Goal: Navigation & Orientation: Find specific page/section

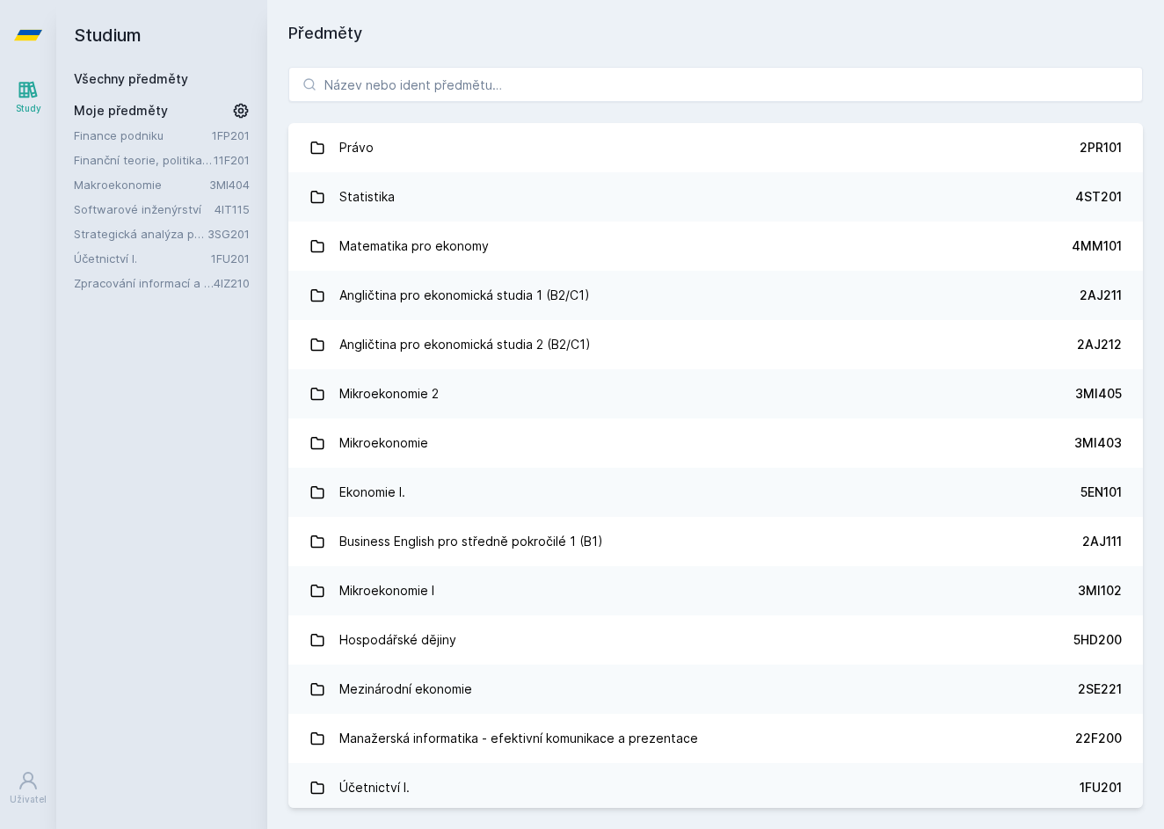
click at [98, 287] on link "Zpracování informací a znalostí" at bounding box center [144, 283] width 140 height 18
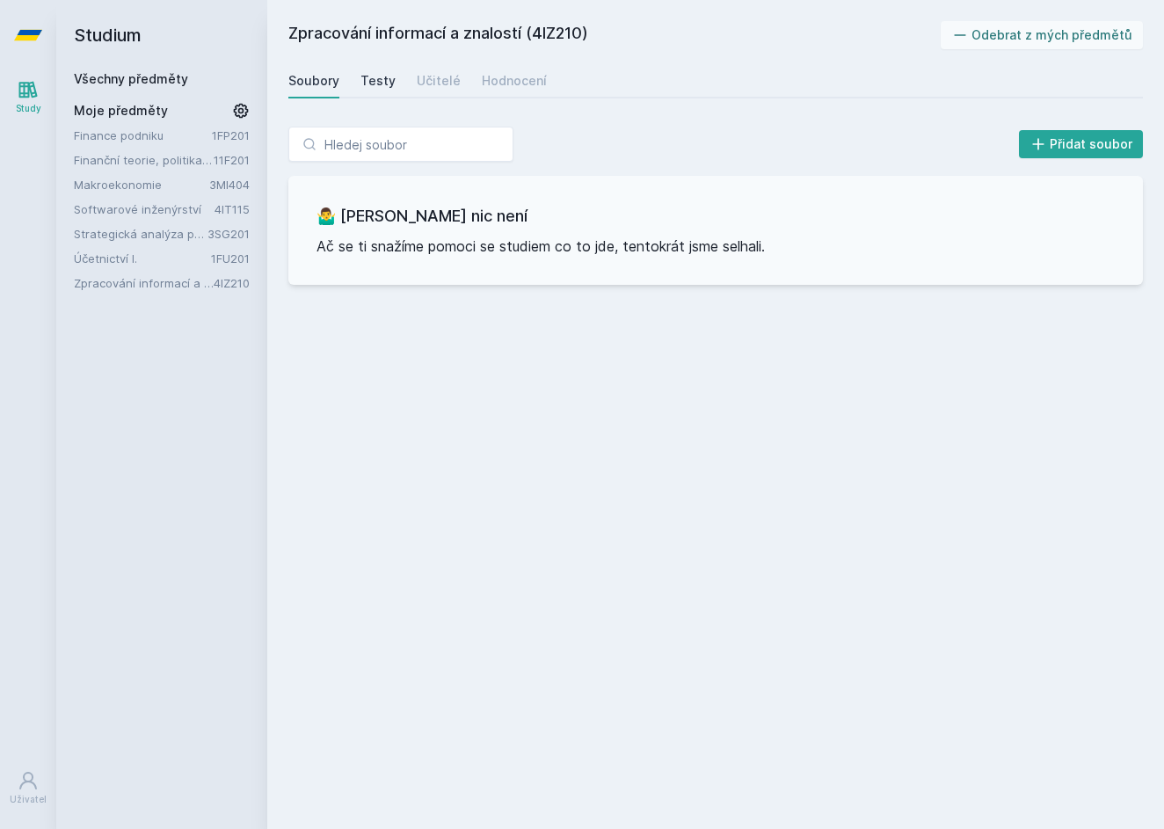
click at [373, 89] on div "Testy" at bounding box center [377, 81] width 35 height 18
click at [417, 82] on div "Učitelé" at bounding box center [439, 81] width 44 height 18
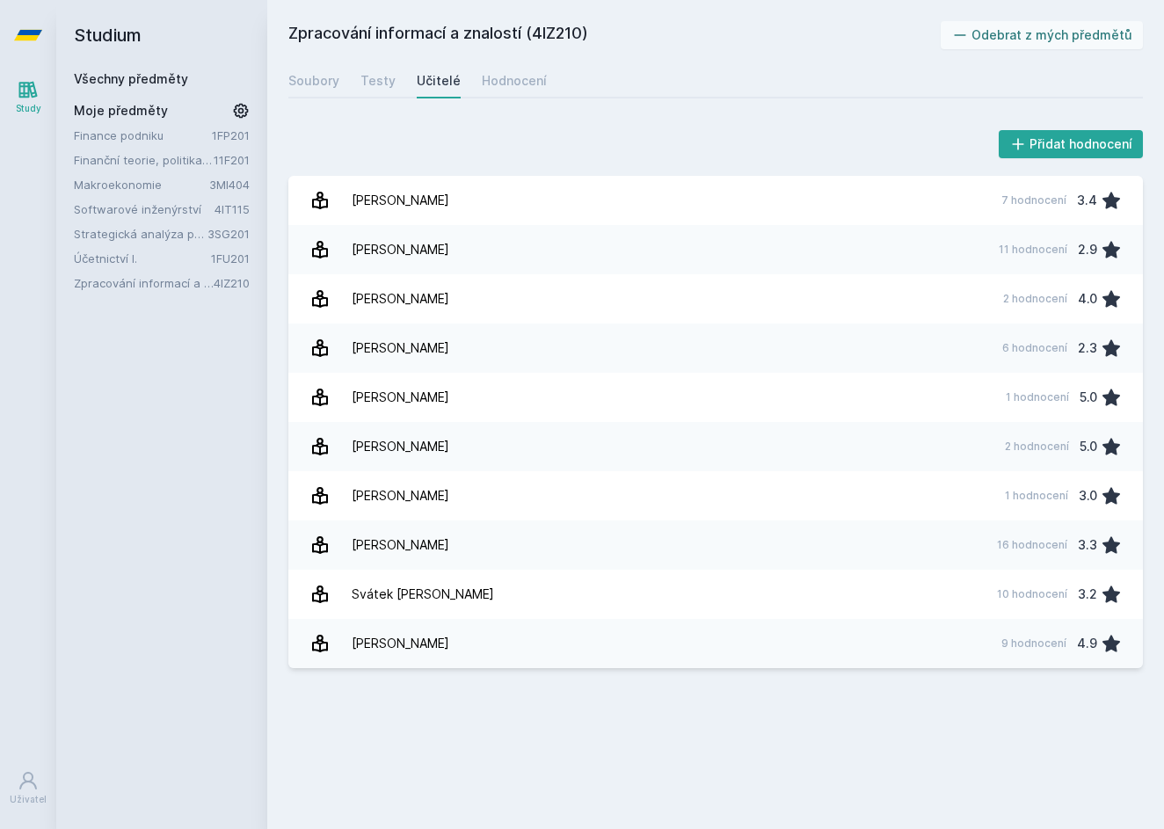
click at [460, 77] on div "Soubory Testy Učitelé Hodnocení" at bounding box center [715, 80] width 855 height 35
click at [489, 83] on div "Hodnocení" at bounding box center [514, 81] width 65 height 18
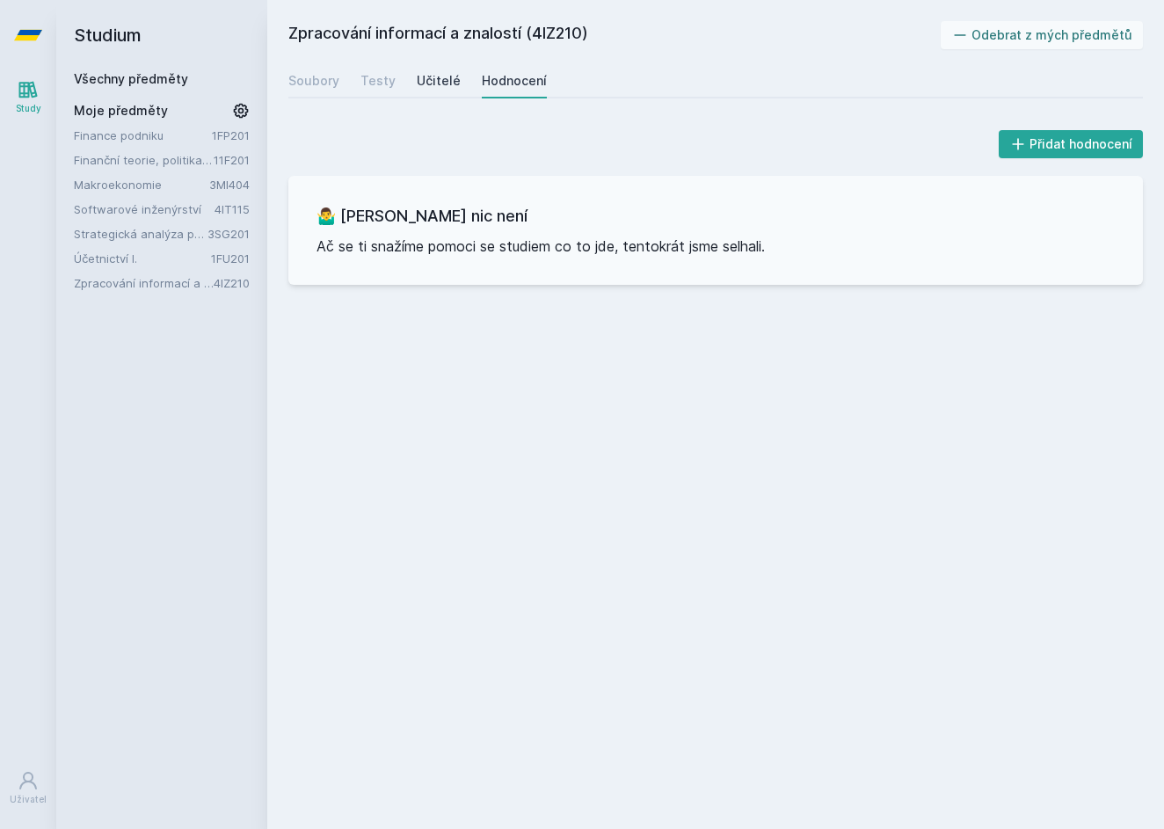
click at [454, 87] on div "Učitelé" at bounding box center [439, 81] width 44 height 18
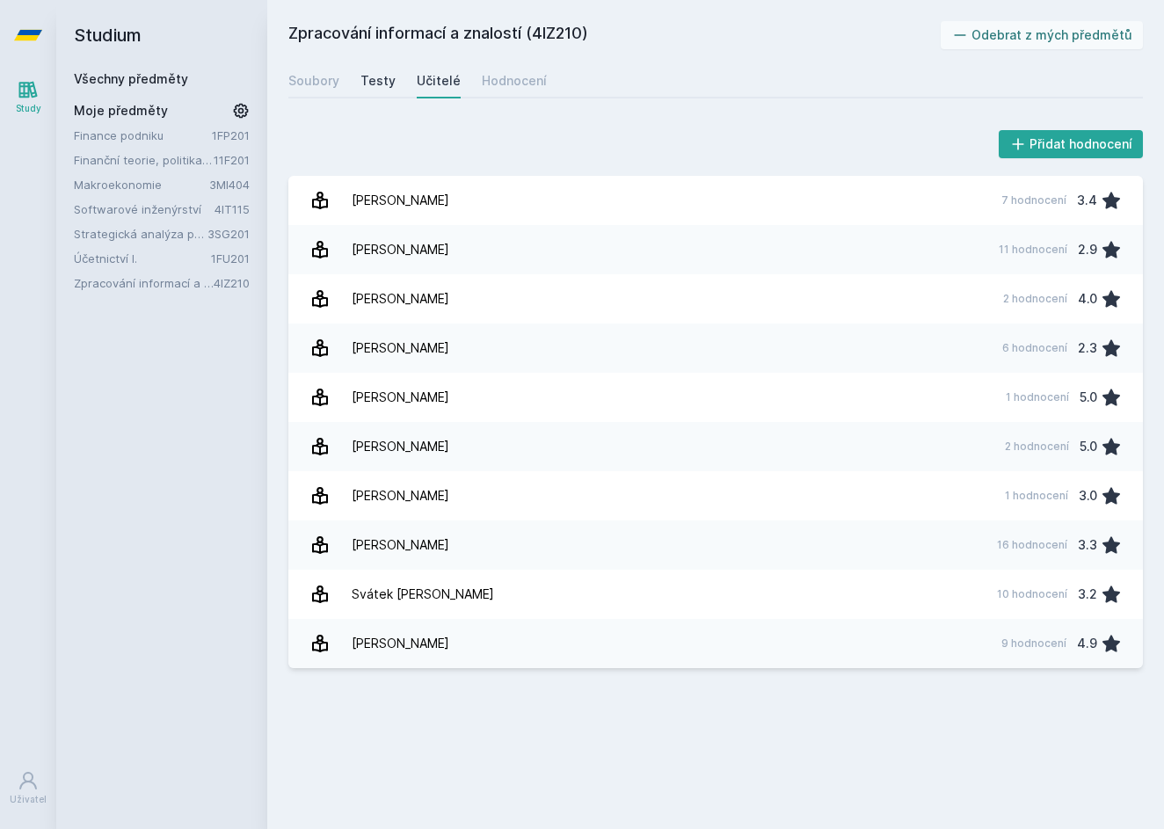
click at [370, 69] on link "Testy" at bounding box center [377, 80] width 35 height 35
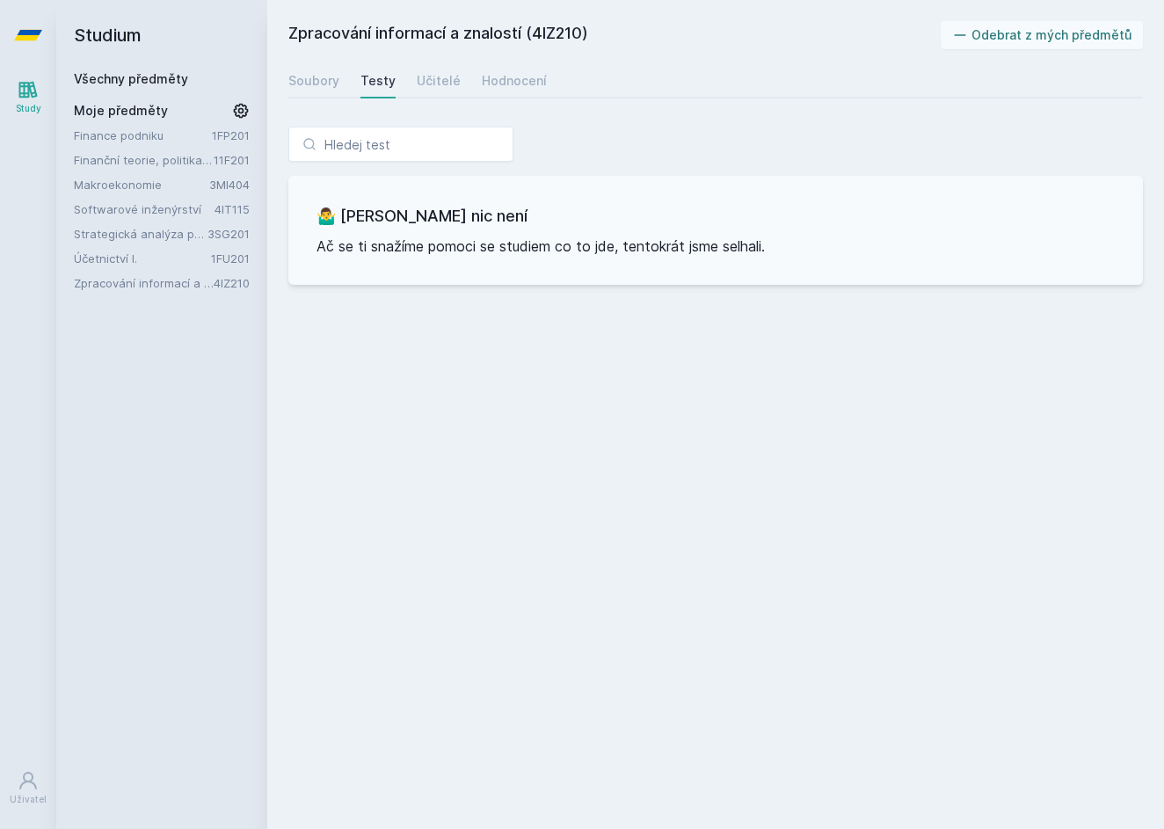
click at [331, 97] on div "Soubory Testy Učitelé Hodnocení" at bounding box center [715, 80] width 855 height 35
click at [331, 84] on div "Soubory" at bounding box center [313, 81] width 51 height 18
